Goal: Task Accomplishment & Management: Complete application form

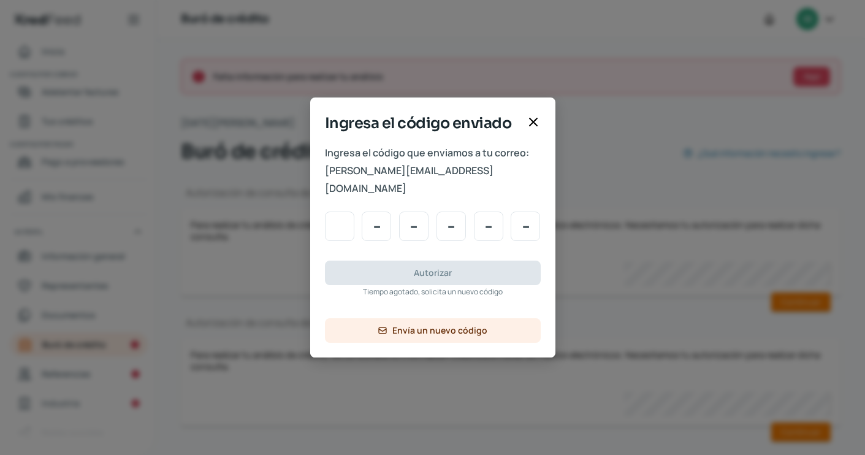
scroll to position [6, 0]
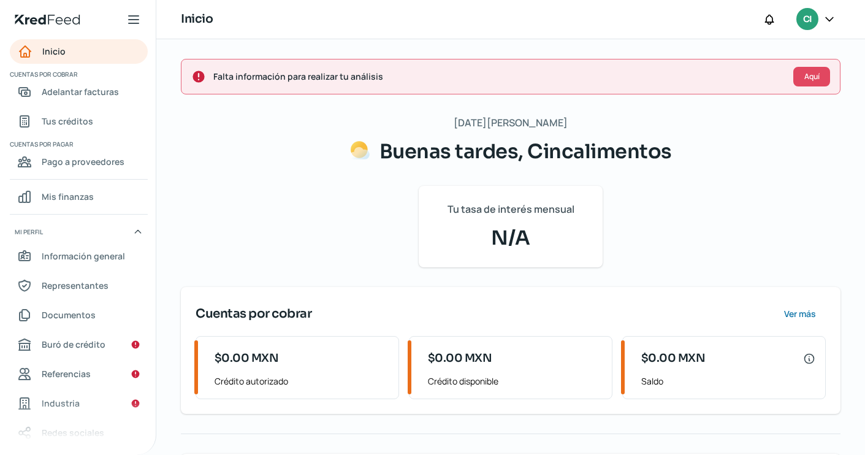
click at [830, 20] on icon at bounding box center [829, 19] width 7 height 4
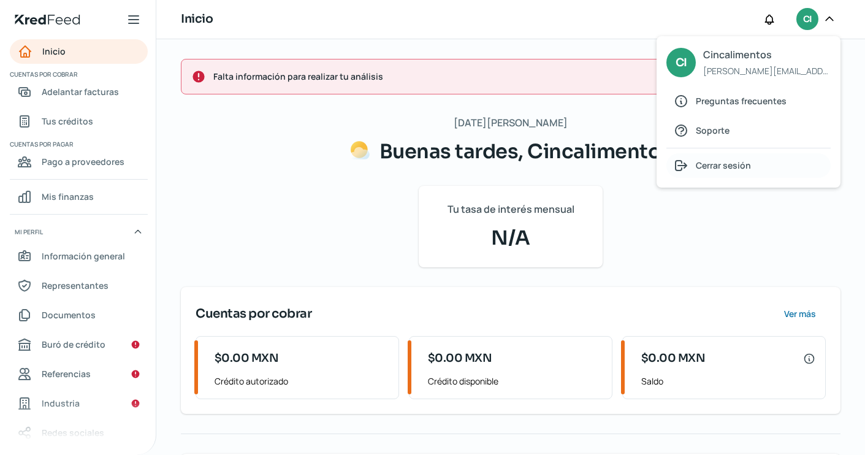
click at [720, 175] on div "Cerrar sesión" at bounding box center [748, 165] width 164 height 25
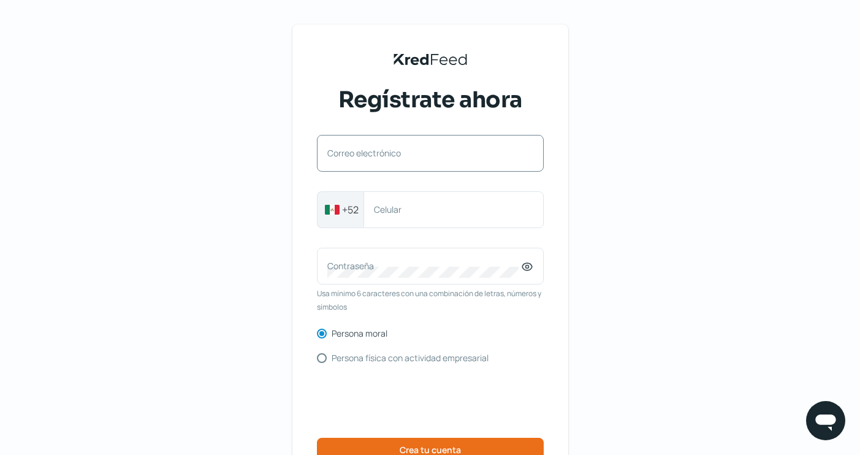
click at [449, 148] on label "Correo electrónico" at bounding box center [424, 153] width 194 height 12
click at [449, 154] on input "Correo electrónico" at bounding box center [430, 159] width 206 height 11
type input "v"
paste input "klicconstrucion@gmail.com"
type input "klicconstrucion@gmail.com"
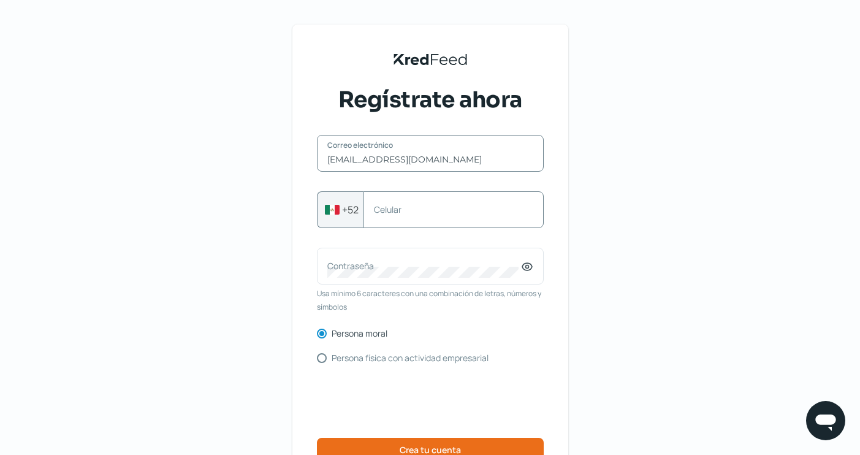
click at [422, 201] on div "Celular" at bounding box center [453, 209] width 180 height 37
type input "5543328558"
click at [408, 280] on div "Contraseña" at bounding box center [430, 266] width 227 height 37
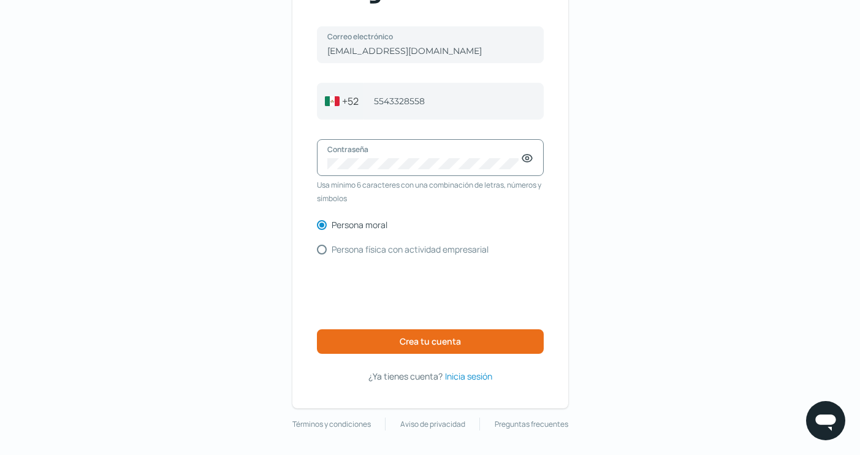
scroll to position [107, 0]
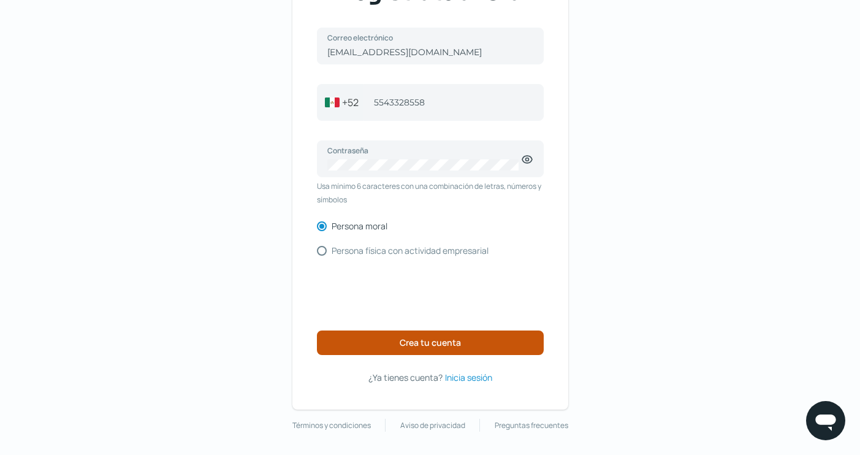
click at [517, 344] on button "Crea tu cuenta" at bounding box center [430, 342] width 227 height 25
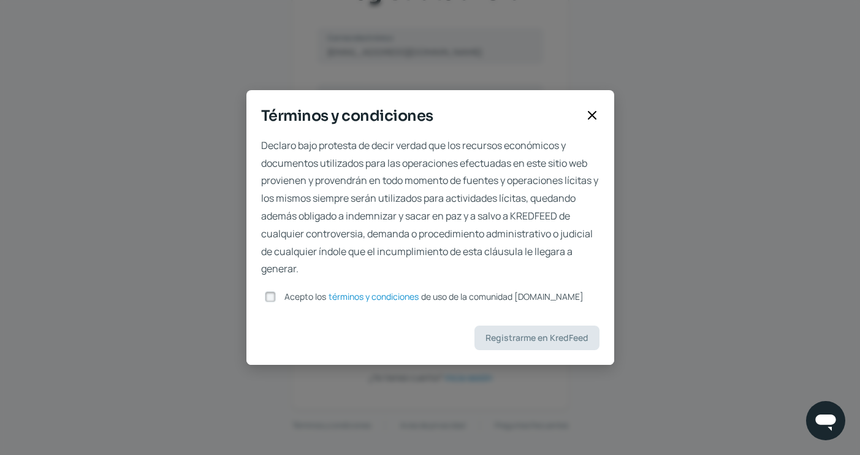
click at [272, 295] on input "Acepto los términos y condiciones de uso de la comunidad kredfeed.com" at bounding box center [270, 296] width 11 height 11
checkbox input "true"
click at [581, 339] on span "Registrarme en KredFeed" at bounding box center [536, 337] width 103 height 9
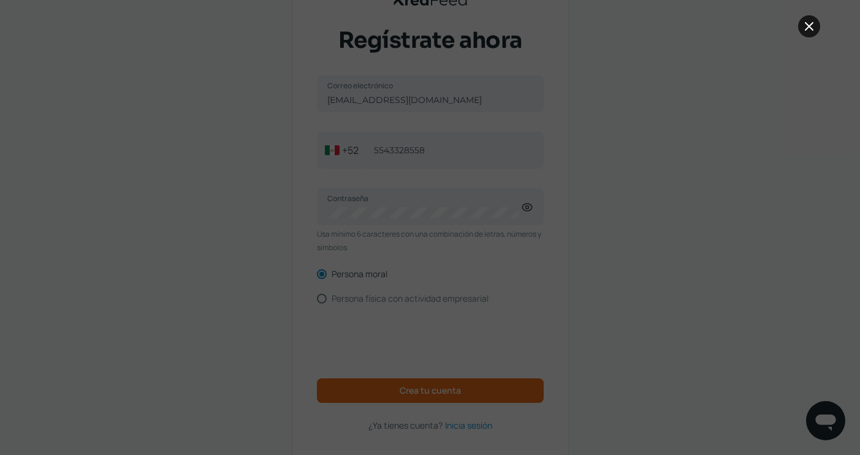
click at [810, 25] on icon at bounding box center [809, 26] width 15 height 15
